Goal: Complete application form

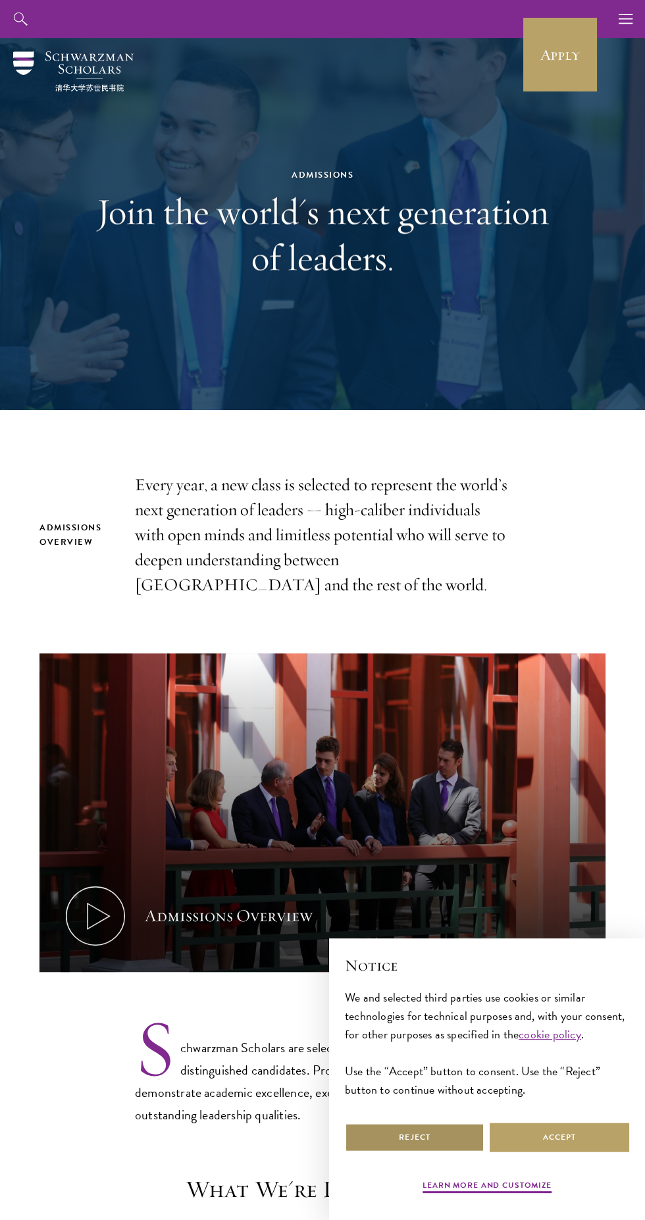
click at [455, 1137] on button "Reject" at bounding box center [414, 1137] width 139 height 30
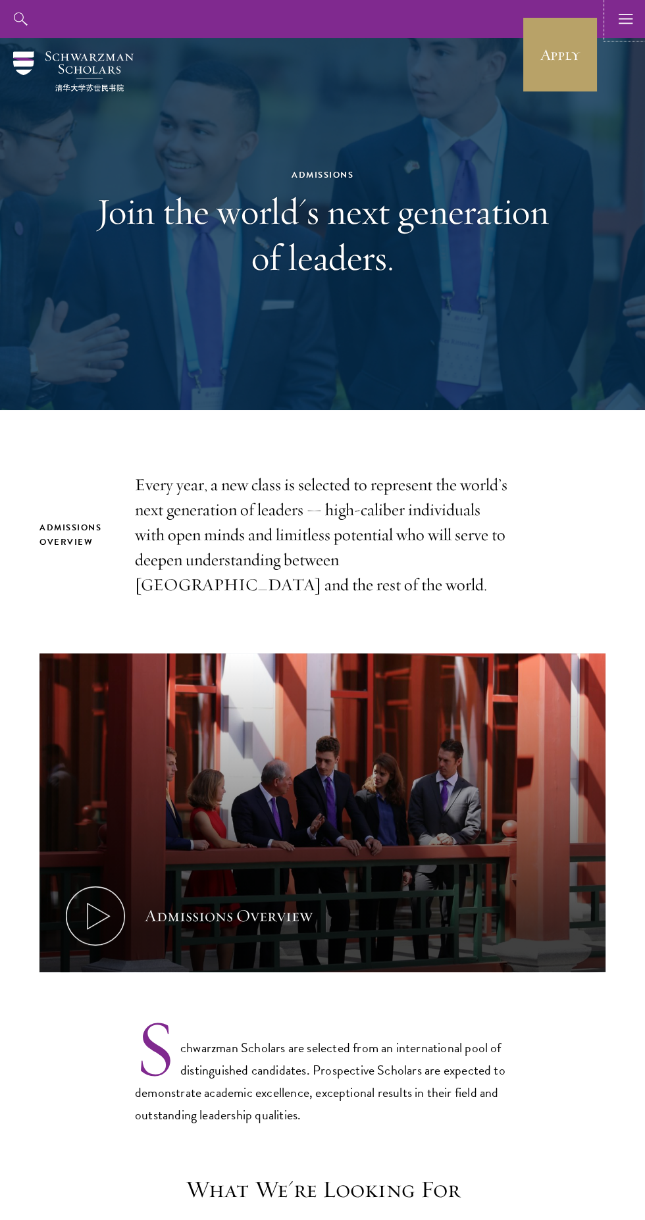
click at [625, 14] on use "button" at bounding box center [625, 19] width 14 height 10
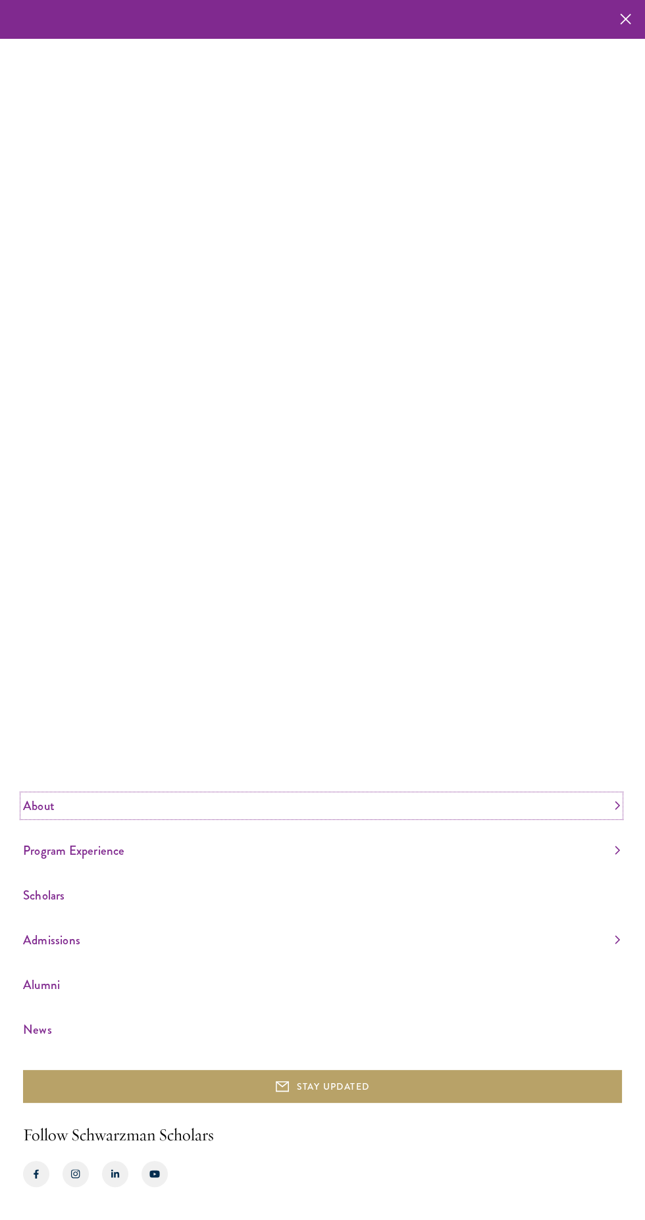
click at [312, 816] on link "About" at bounding box center [321, 806] width 597 height 22
click at [370, 816] on ul "Overview Leadership Donors" at bounding box center [321, 775] width 597 height 84
click at [56, 747] on link "Overview" at bounding box center [40, 740] width 35 height 13
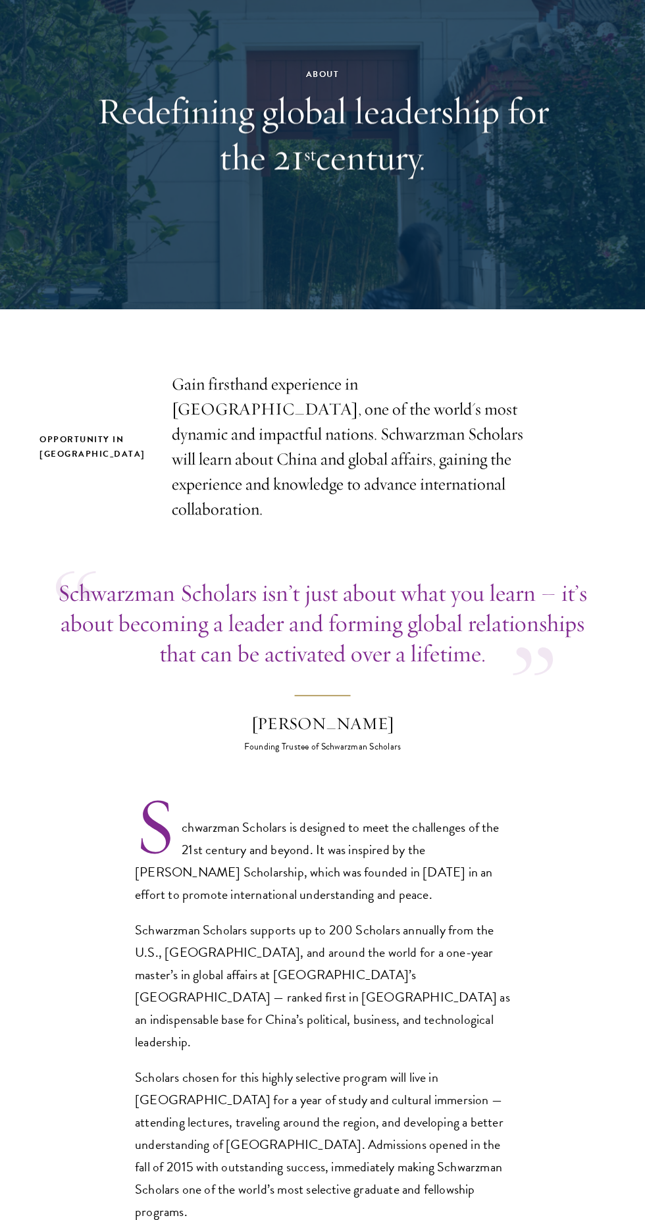
scroll to position [99, 0]
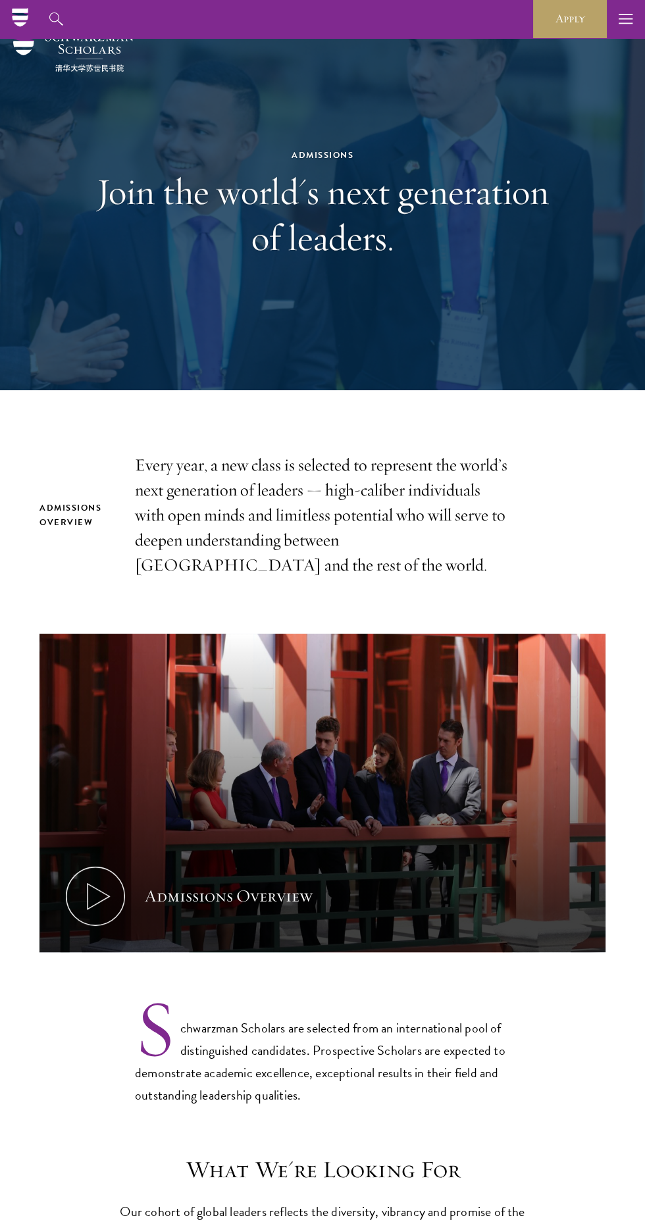
scroll to position [19, 0]
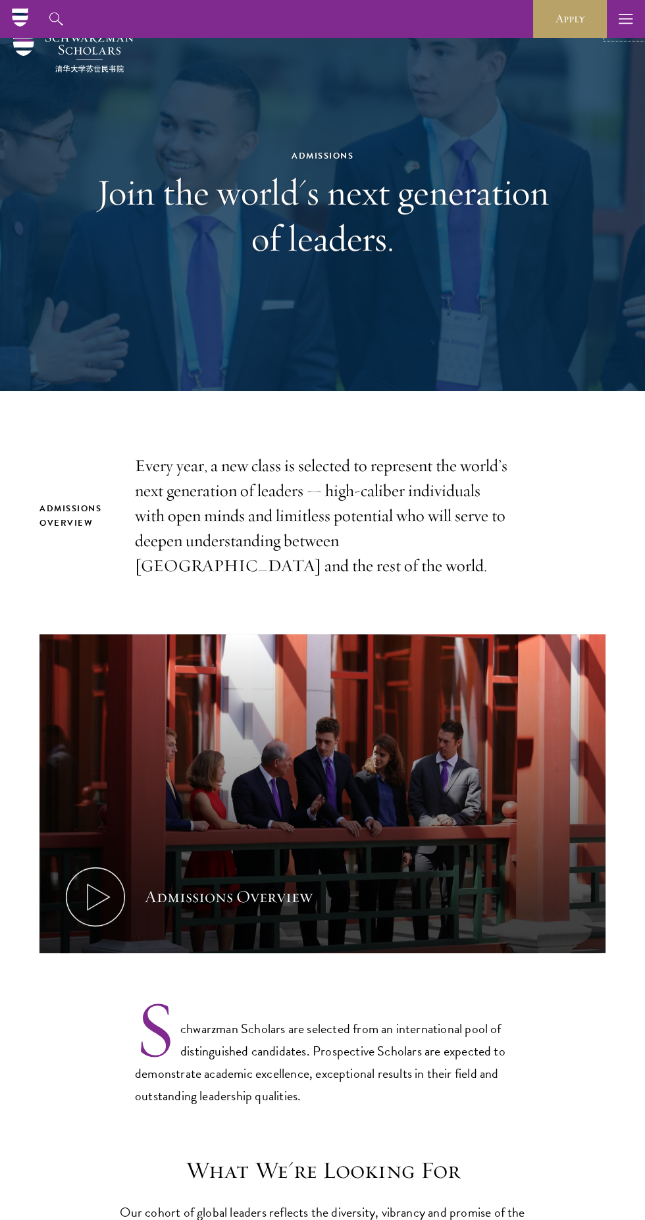
click at [625, 23] on use "button" at bounding box center [625, 19] width 14 height 10
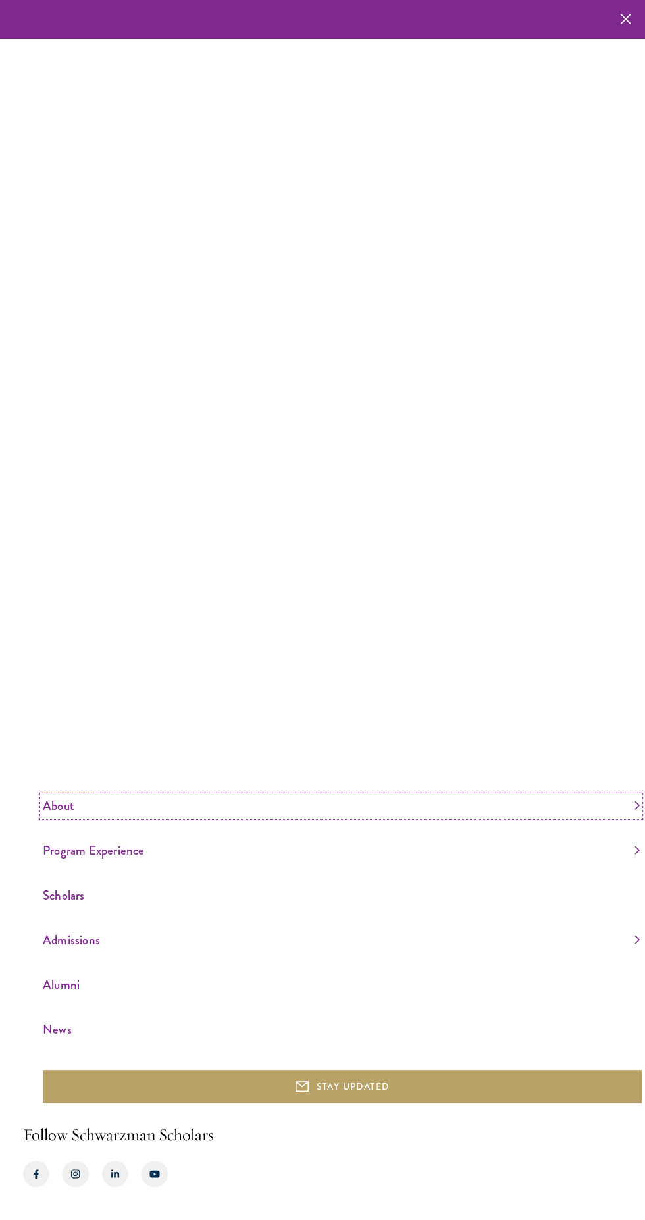
click at [70, 816] on link "About" at bounding box center [341, 806] width 597 height 22
click at [70, 747] on link "Overview" at bounding box center [60, 740] width 35 height 13
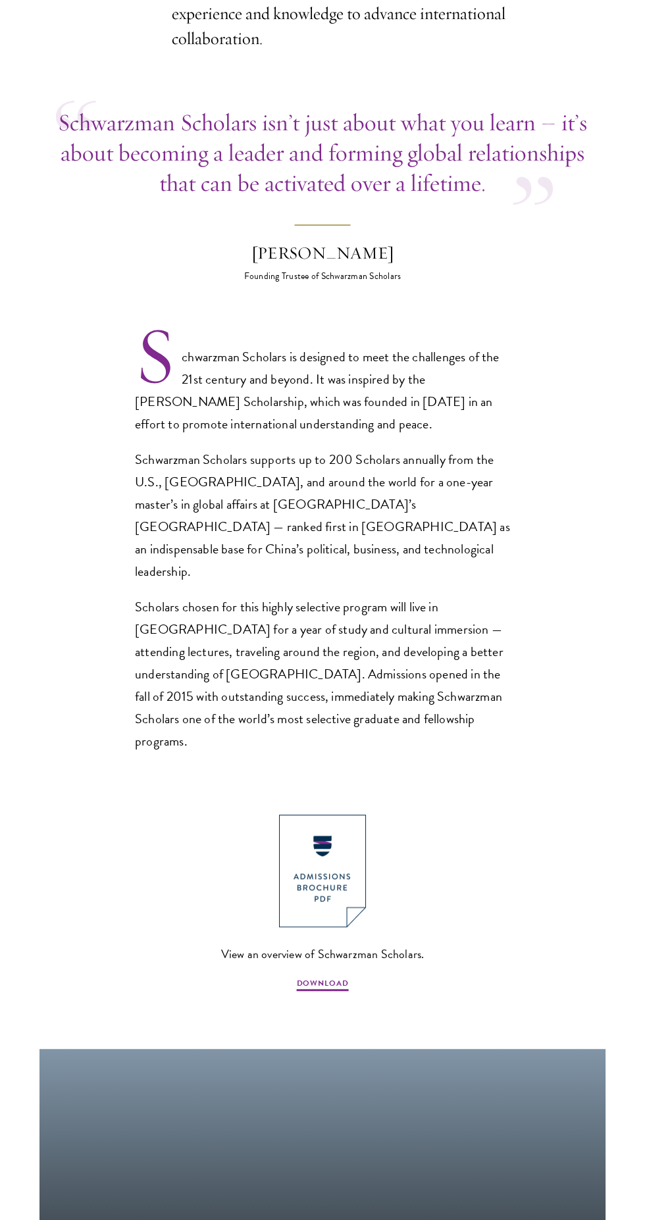
scroll to position [572, 0]
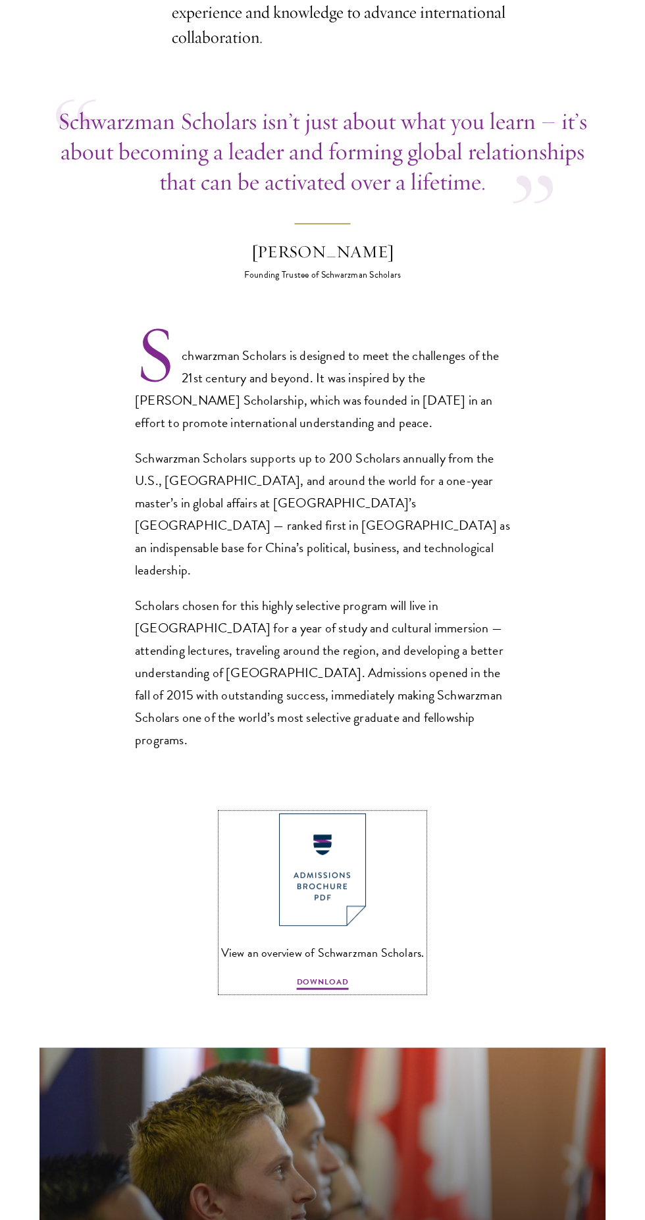
click at [330, 976] on span "DOWNLOAD" at bounding box center [323, 984] width 52 height 16
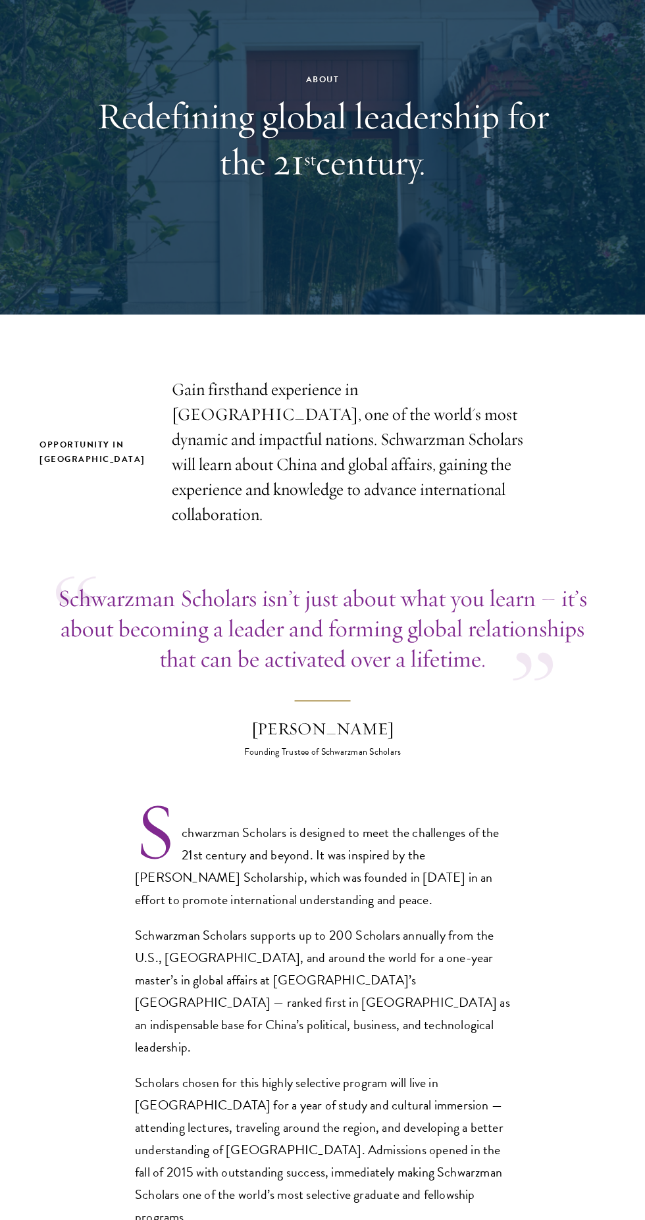
scroll to position [0, 0]
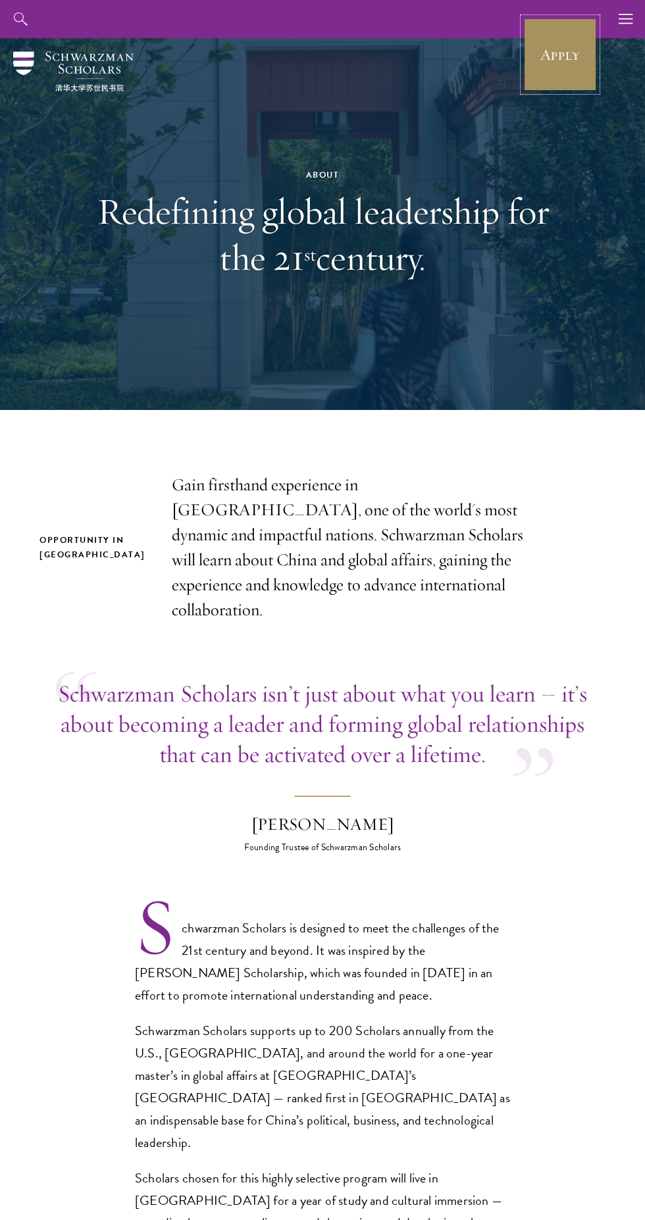
click at [558, 48] on link "Apply" at bounding box center [560, 55] width 74 height 74
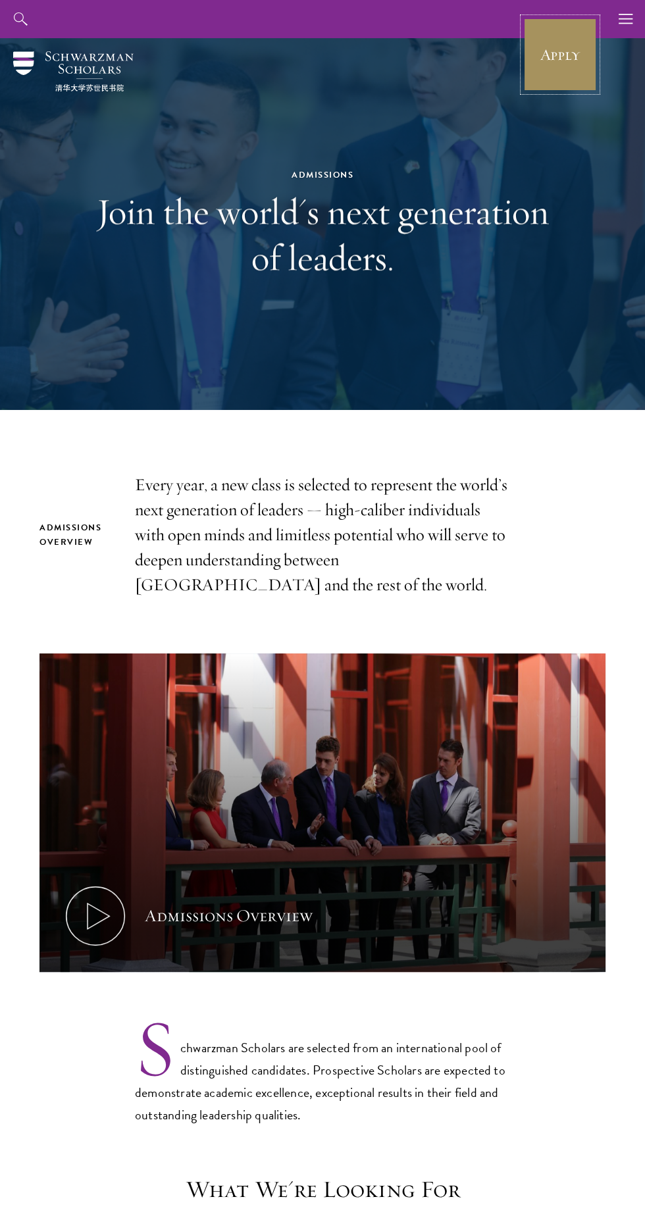
click at [545, 83] on link "Apply" at bounding box center [560, 55] width 74 height 74
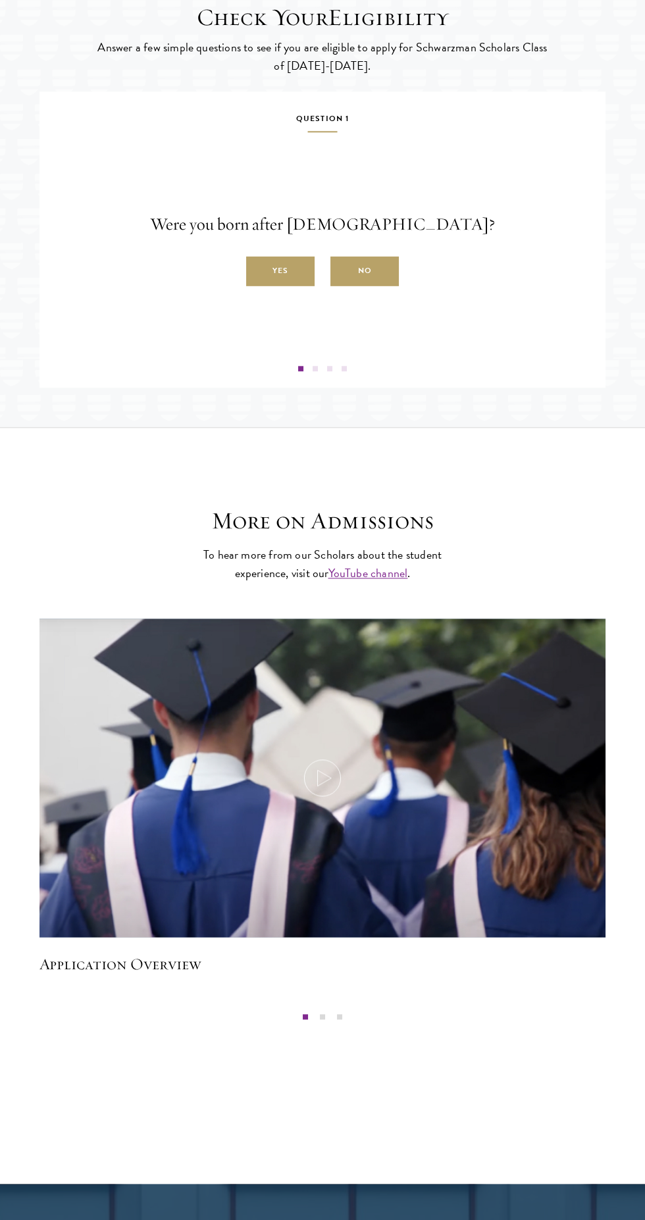
click at [299, 286] on label "Yes" at bounding box center [280, 272] width 68 height 30
click at [258, 270] on input "Yes" at bounding box center [252, 264] width 12 height 12
click at [374, 286] on label "No" at bounding box center [364, 272] width 68 height 30
click at [342, 270] on input "No" at bounding box center [336, 264] width 12 height 12
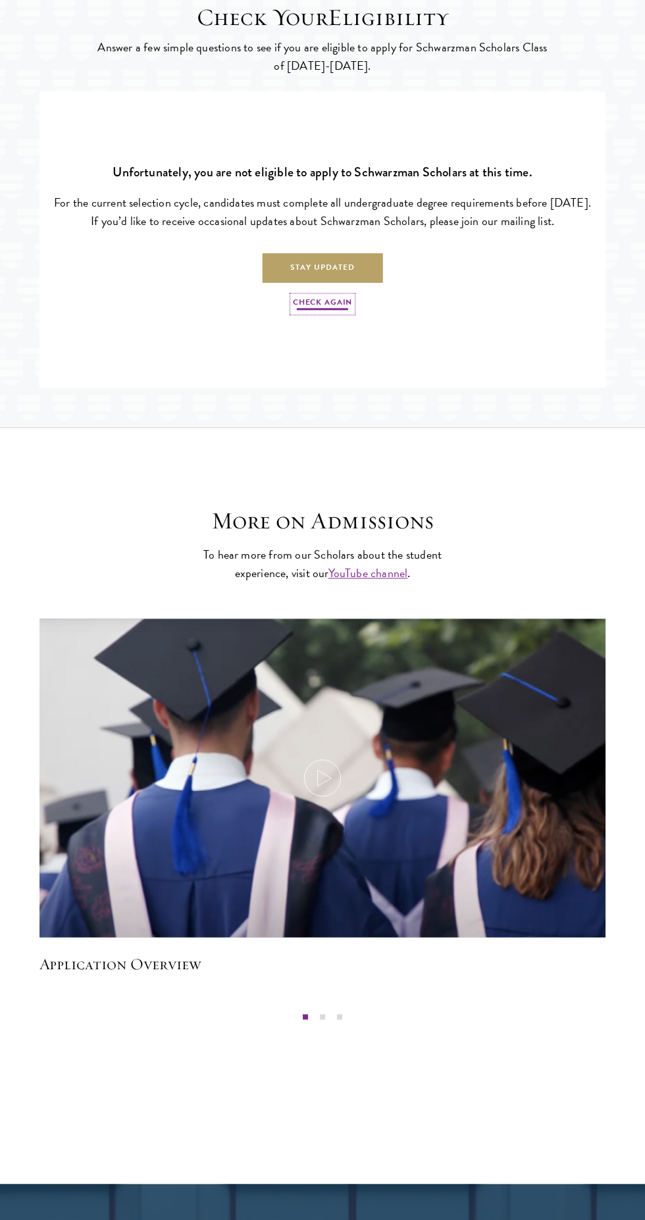
click at [324, 312] on link "Check Again" at bounding box center [322, 304] width 59 height 16
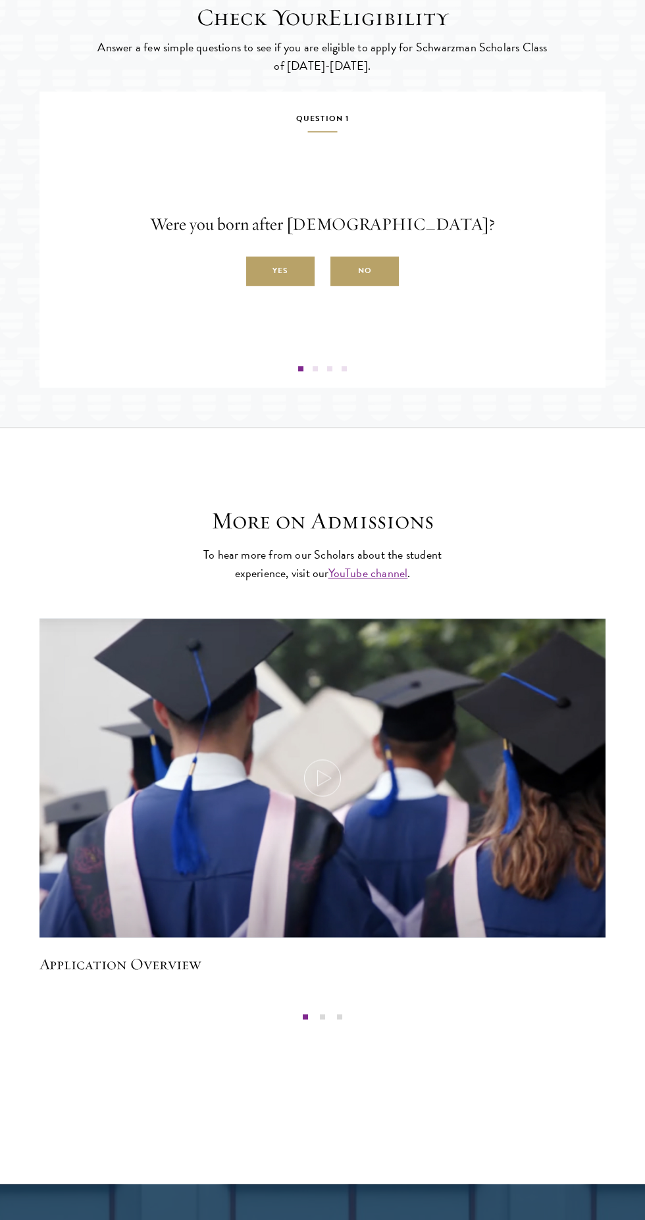
click at [297, 286] on label "Yes" at bounding box center [280, 272] width 68 height 30
click at [258, 270] on input "Yes" at bounding box center [252, 264] width 12 height 12
